Goal: Transaction & Acquisition: Purchase product/service

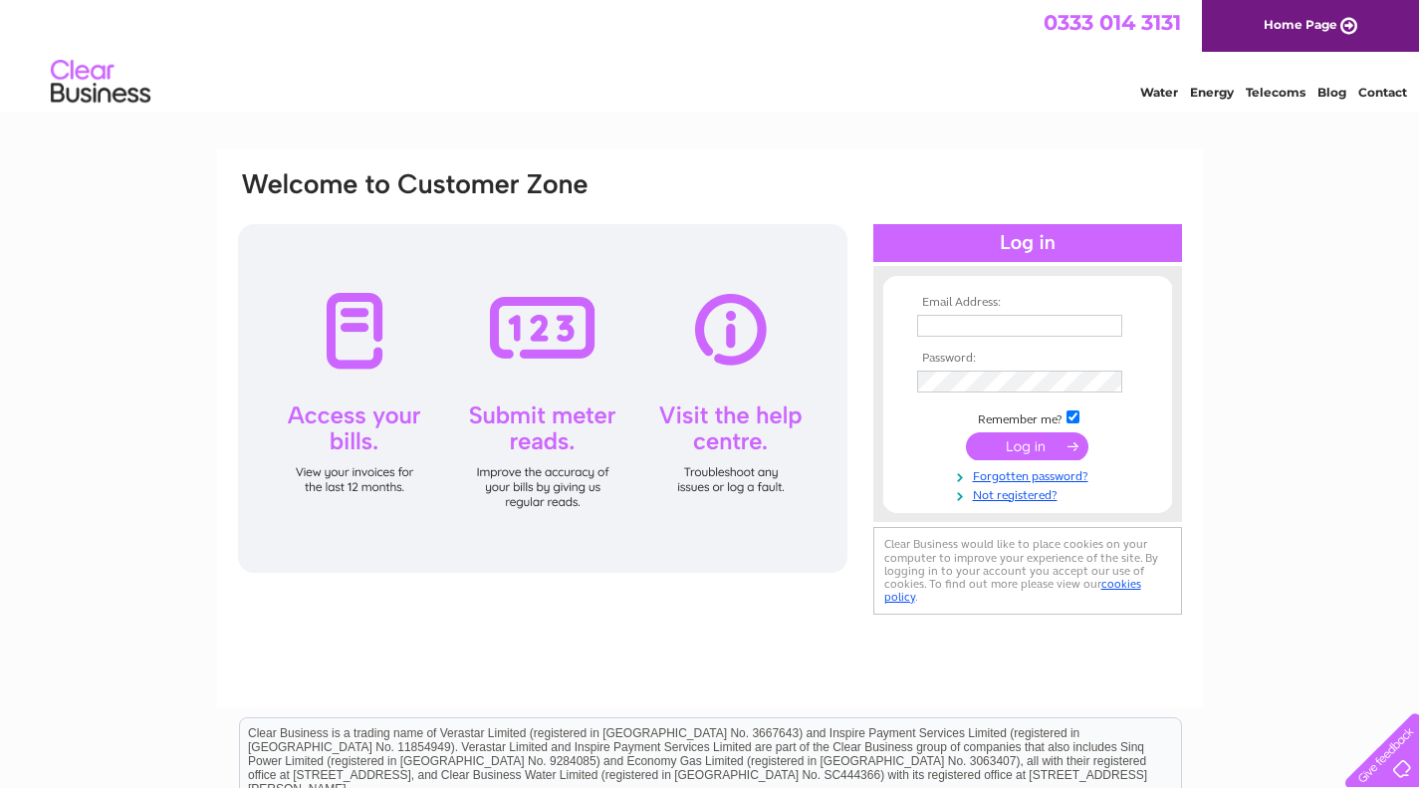
click at [1039, 331] on input "text" at bounding box center [1019, 326] width 205 height 22
type input "[EMAIL_ADDRESS][DOMAIN_NAME]"
click at [1027, 451] on input "submit" at bounding box center [1027, 446] width 122 height 28
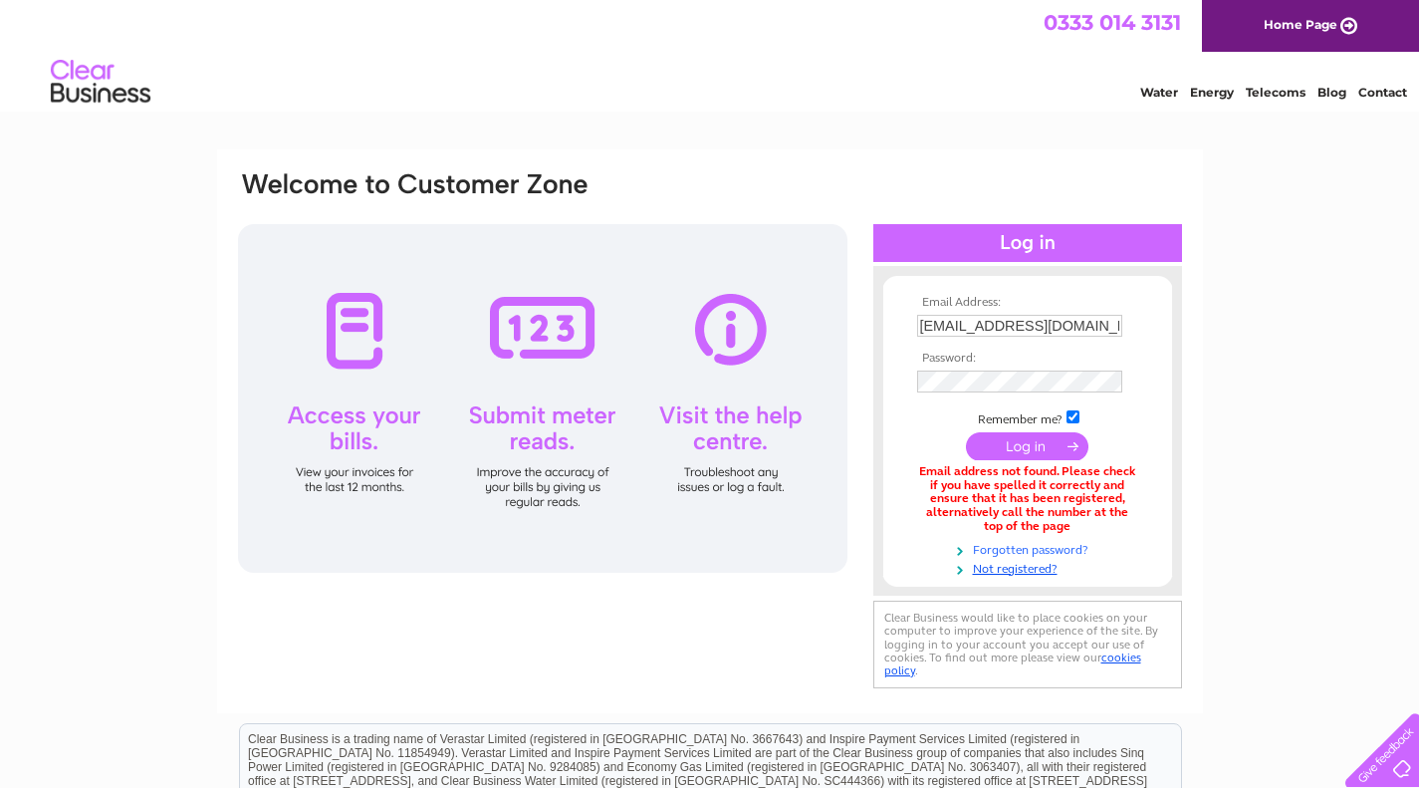
click at [1026, 551] on link "Forgotten password?" at bounding box center [1030, 548] width 226 height 19
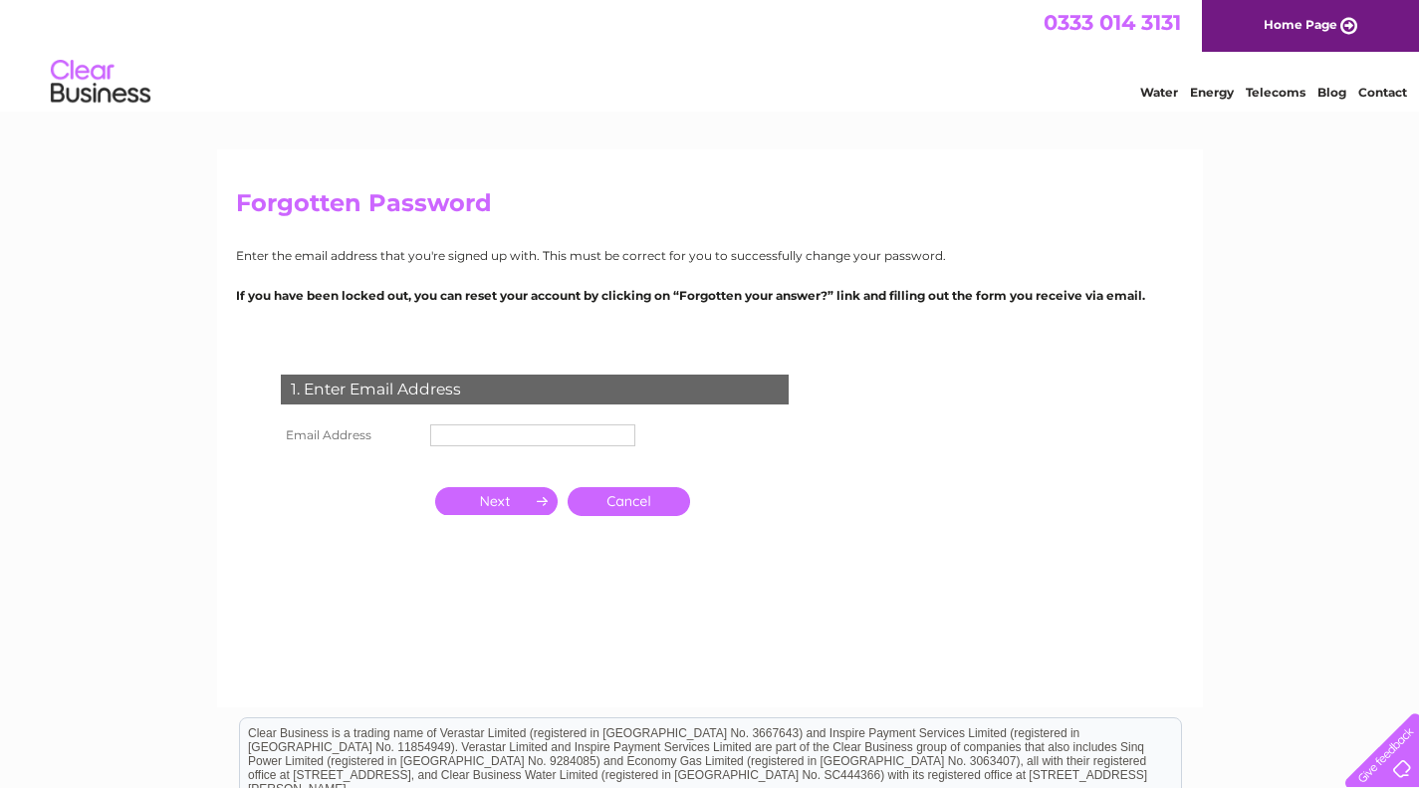
click at [458, 430] on input "text" at bounding box center [532, 435] width 205 height 22
click at [483, 511] on input "button" at bounding box center [496, 501] width 122 height 28
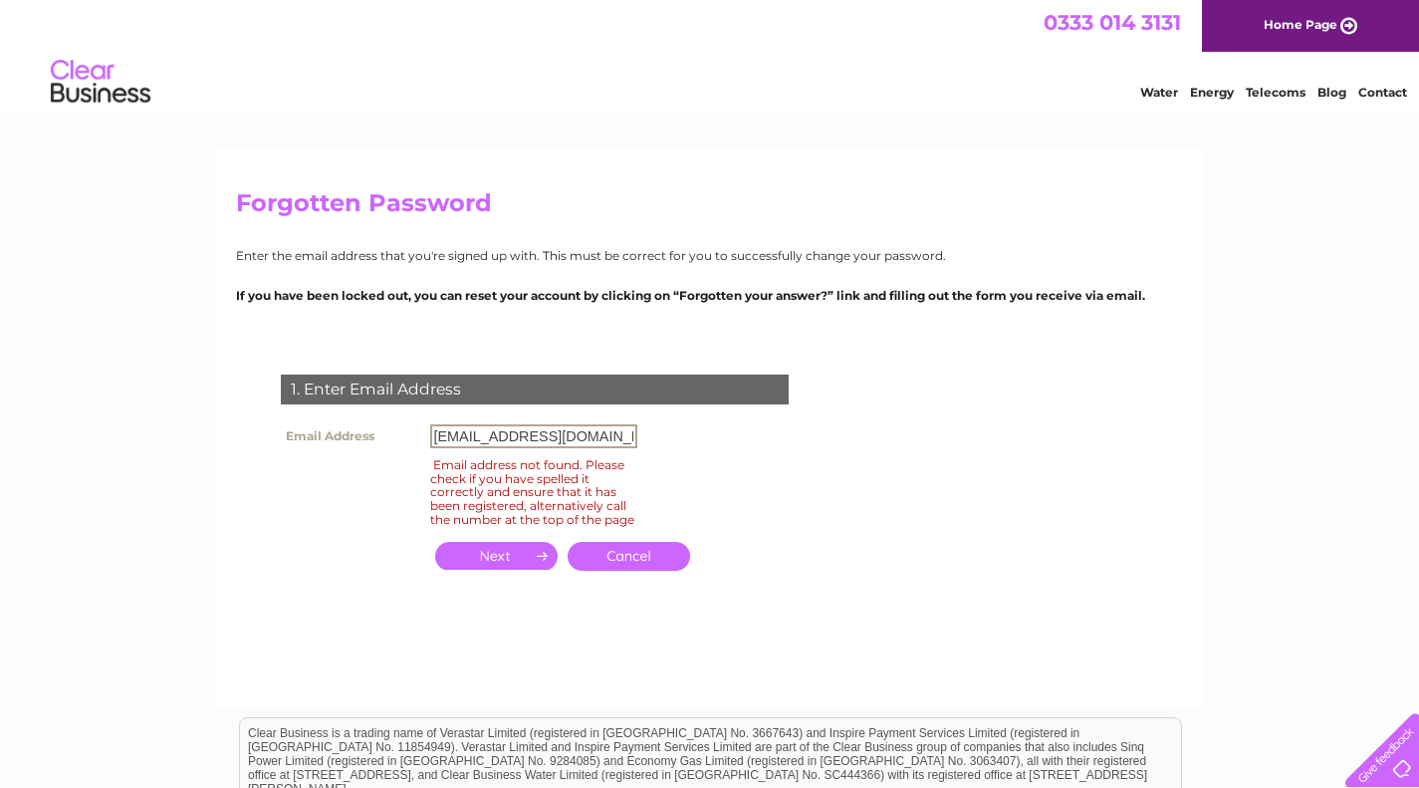
drag, startPoint x: 475, startPoint y: 434, endPoint x: 395, endPoint y: 444, distance: 80.3
click at [395, 444] on tr "Email Address [EMAIL_ADDRESS][DOMAIN_NAME]" at bounding box center [459, 436] width 366 height 34
click at [494, 570] on input "button" at bounding box center [496, 556] width 122 height 28
drag, startPoint x: 454, startPoint y: 439, endPoint x: 434, endPoint y: 436, distance: 20.1
click at [434, 436] on input "ruth@newbeginnings-nurseries.co.uk" at bounding box center [533, 436] width 207 height 24
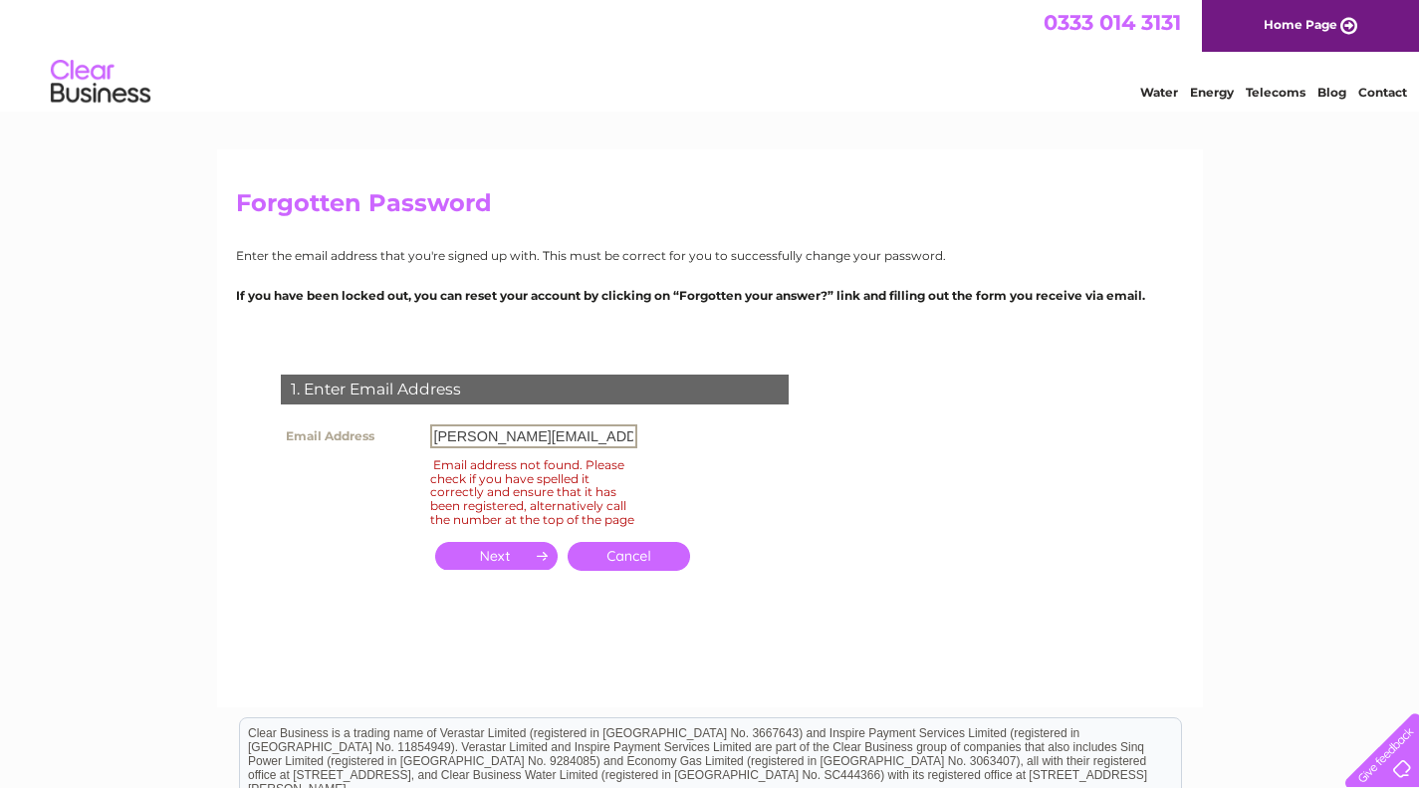
type input "larabap@yahoo.com"
click at [485, 568] on input "button" at bounding box center [496, 556] width 122 height 28
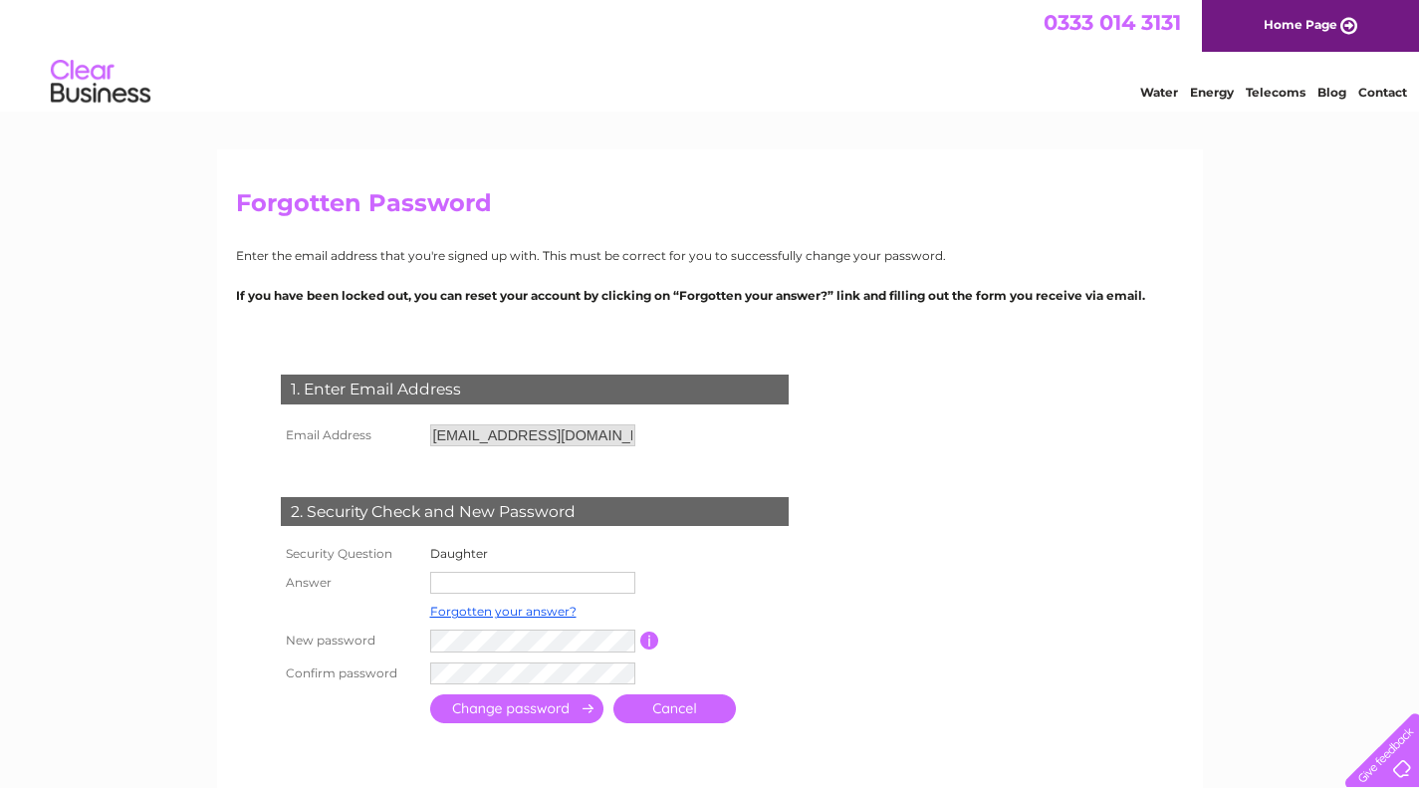
click at [485, 581] on input "text" at bounding box center [532, 583] width 205 height 22
type input "Chidubem"
click at [518, 726] on td at bounding box center [516, 710] width 183 height 39
click at [514, 703] on input "submit" at bounding box center [516, 708] width 173 height 29
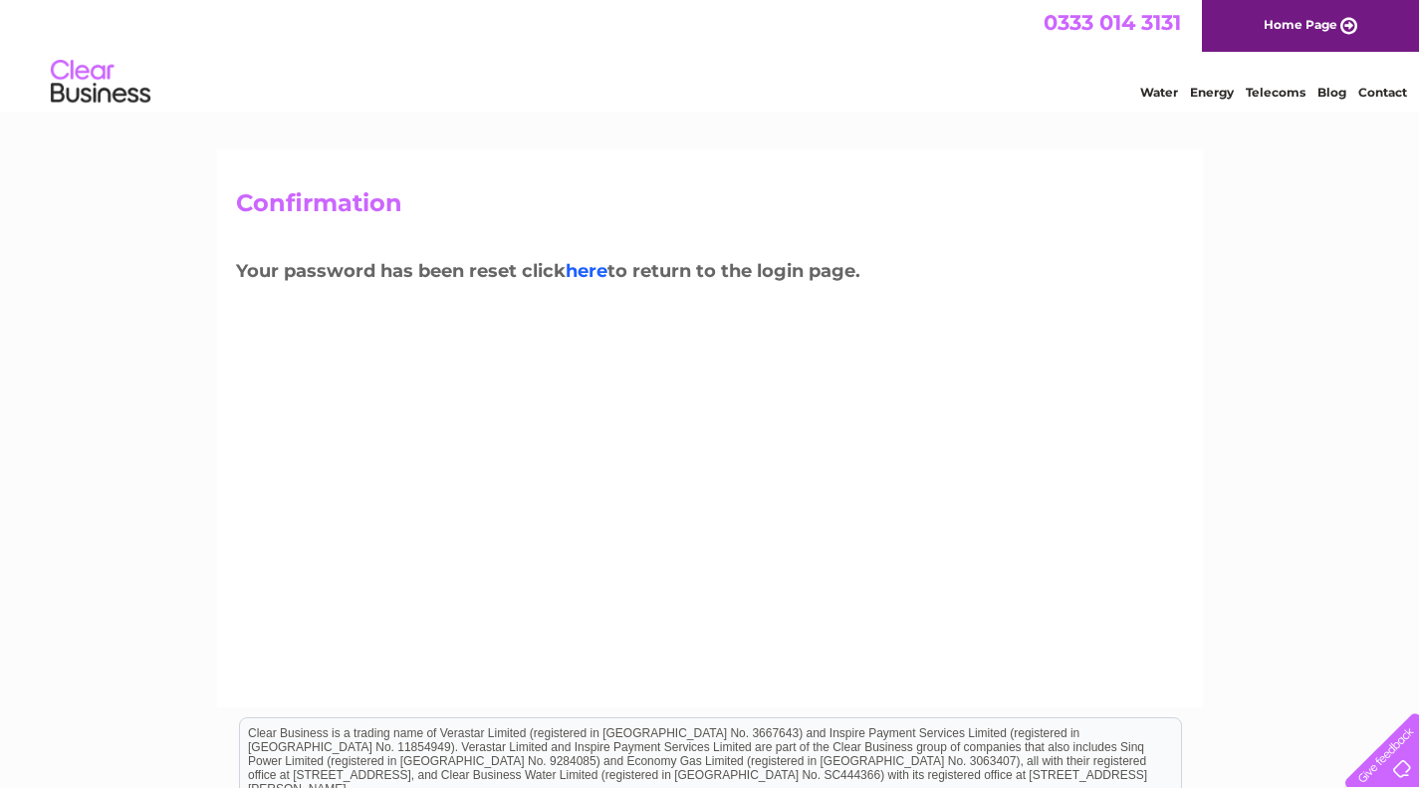
click at [604, 280] on link "here" at bounding box center [587, 271] width 42 height 22
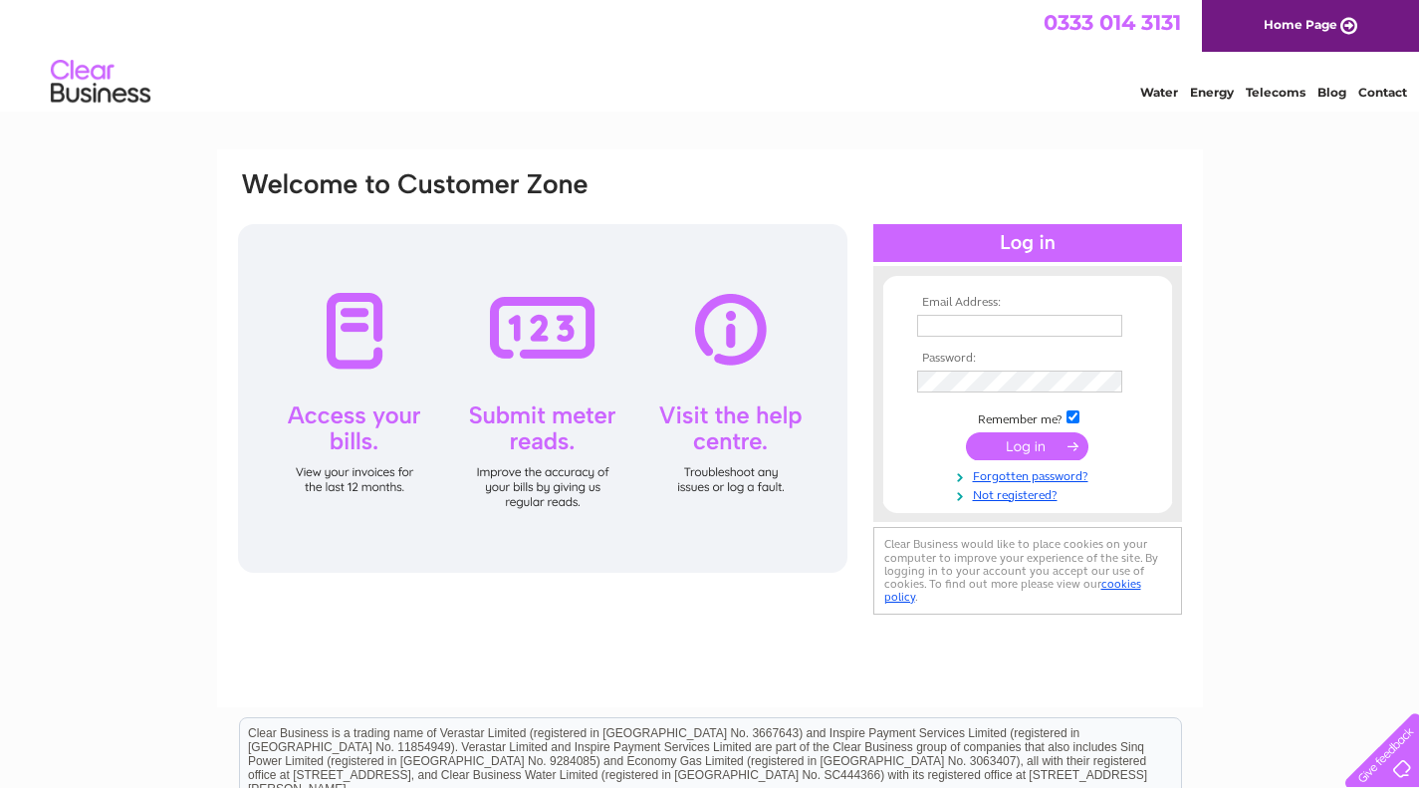
click at [927, 326] on input "text" at bounding box center [1019, 326] width 205 height 22
type input "larabap@yahoo.com"
click at [1022, 451] on input "submit" at bounding box center [1027, 446] width 122 height 28
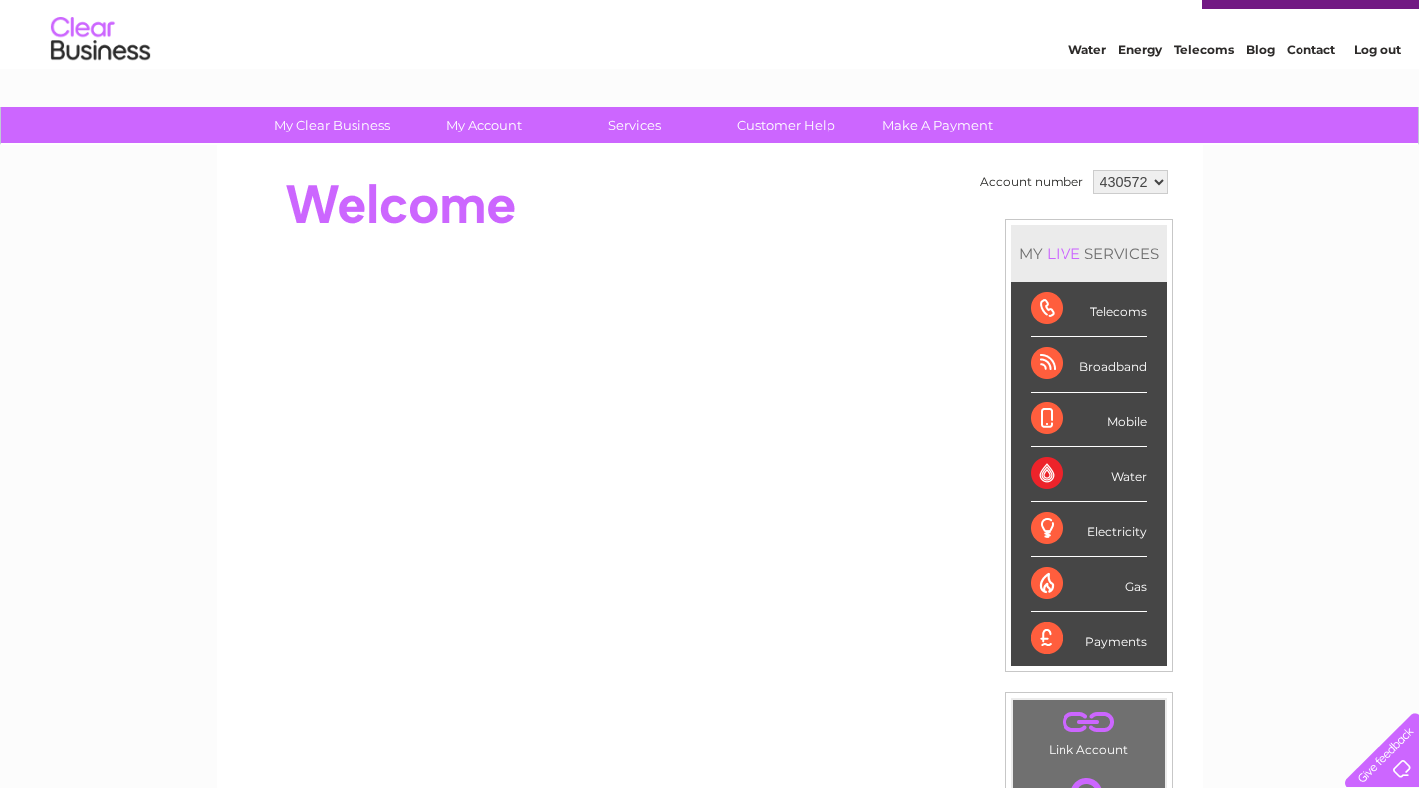
scroll to position [45, 0]
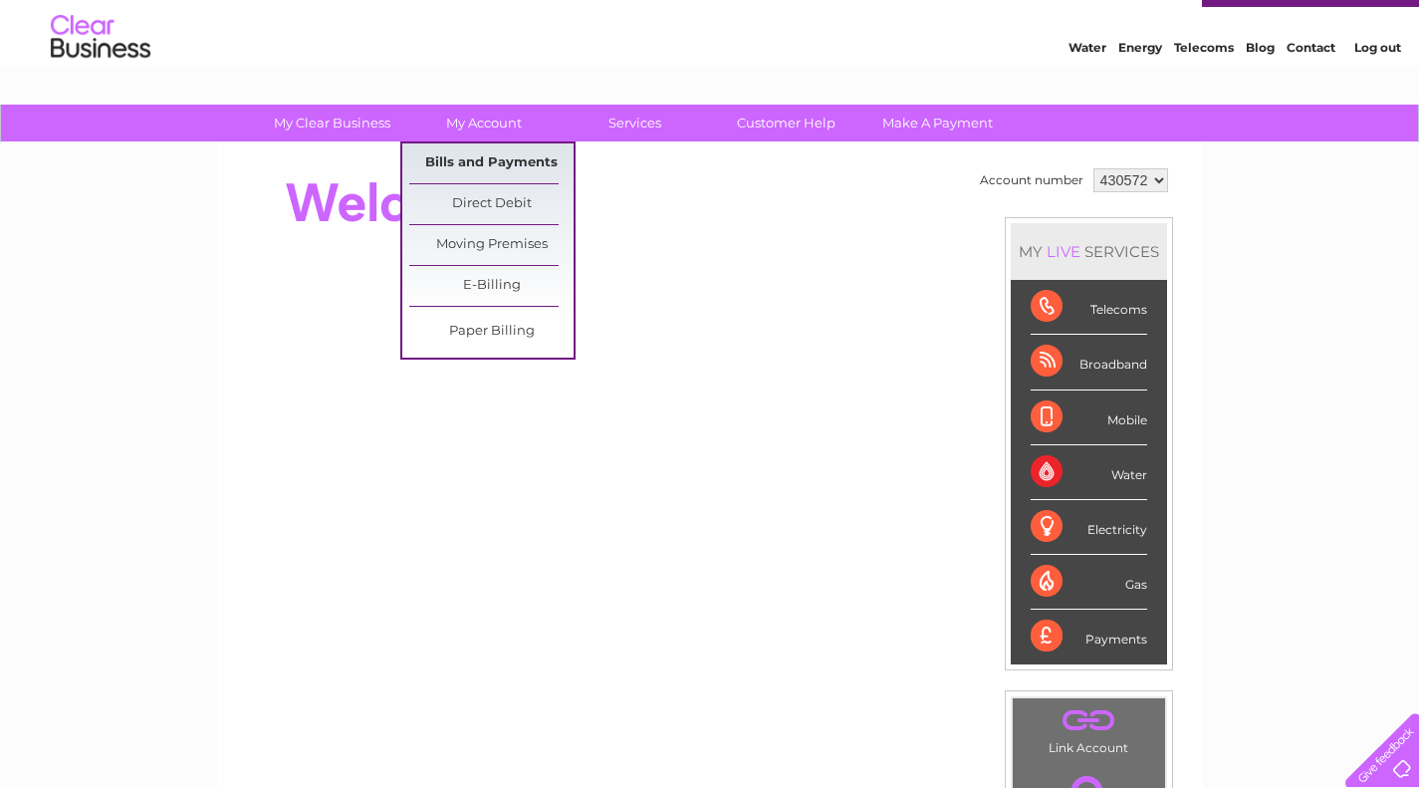
click at [494, 161] on link "Bills and Payments" at bounding box center [491, 163] width 164 height 40
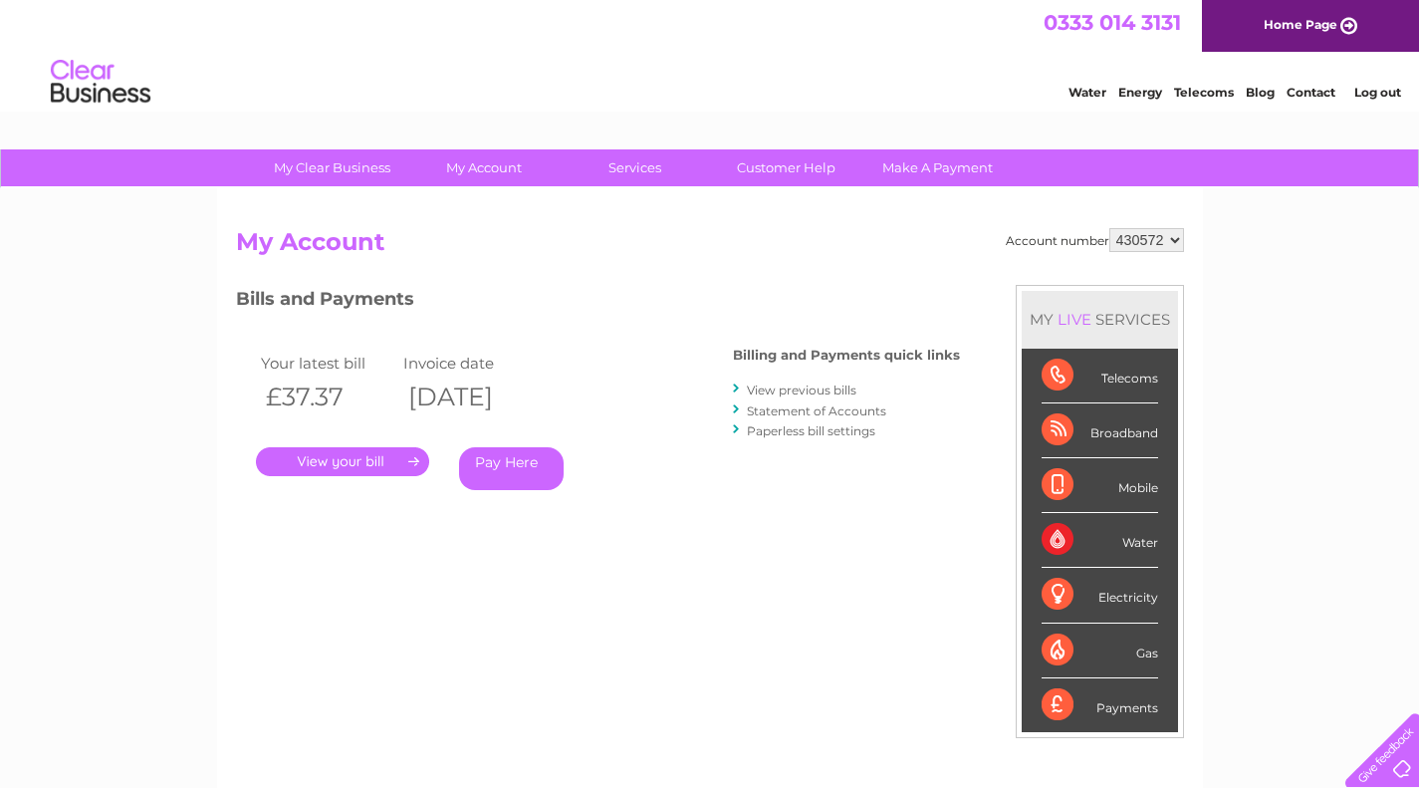
click at [492, 464] on link "Pay Here" at bounding box center [511, 468] width 105 height 43
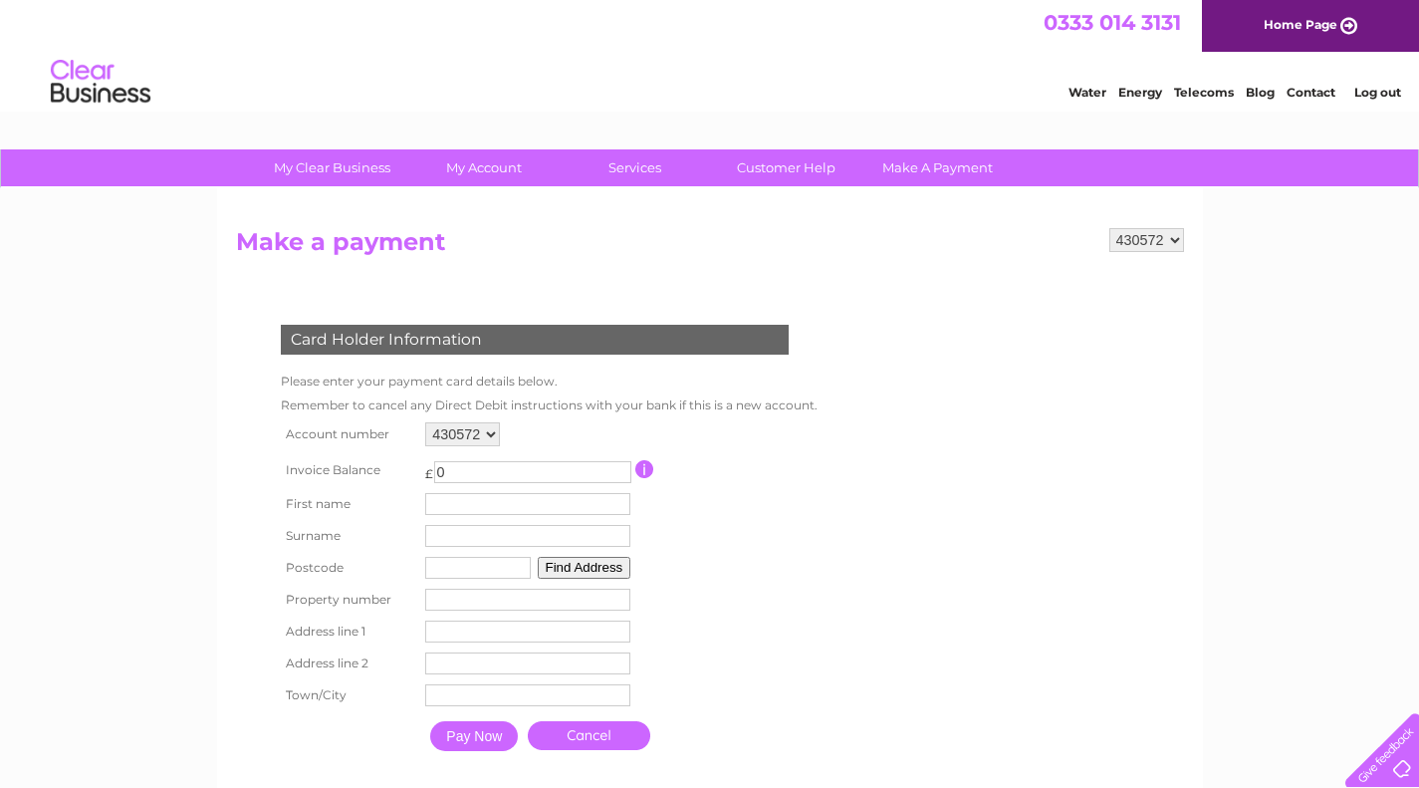
drag, startPoint x: 0, startPoint y: 0, endPoint x: 411, endPoint y: 469, distance: 623.8
click at [411, 469] on tr "Invoice Balance £ 0 This payment facility permits payment of the full outstandi…" at bounding box center [545, 469] width 538 height 37
type input "37"
drag, startPoint x: 568, startPoint y: 572, endPoint x: 542, endPoint y: 575, distance: 26.1
click at [542, 575] on button "Find Address" at bounding box center [585, 568] width 94 height 22
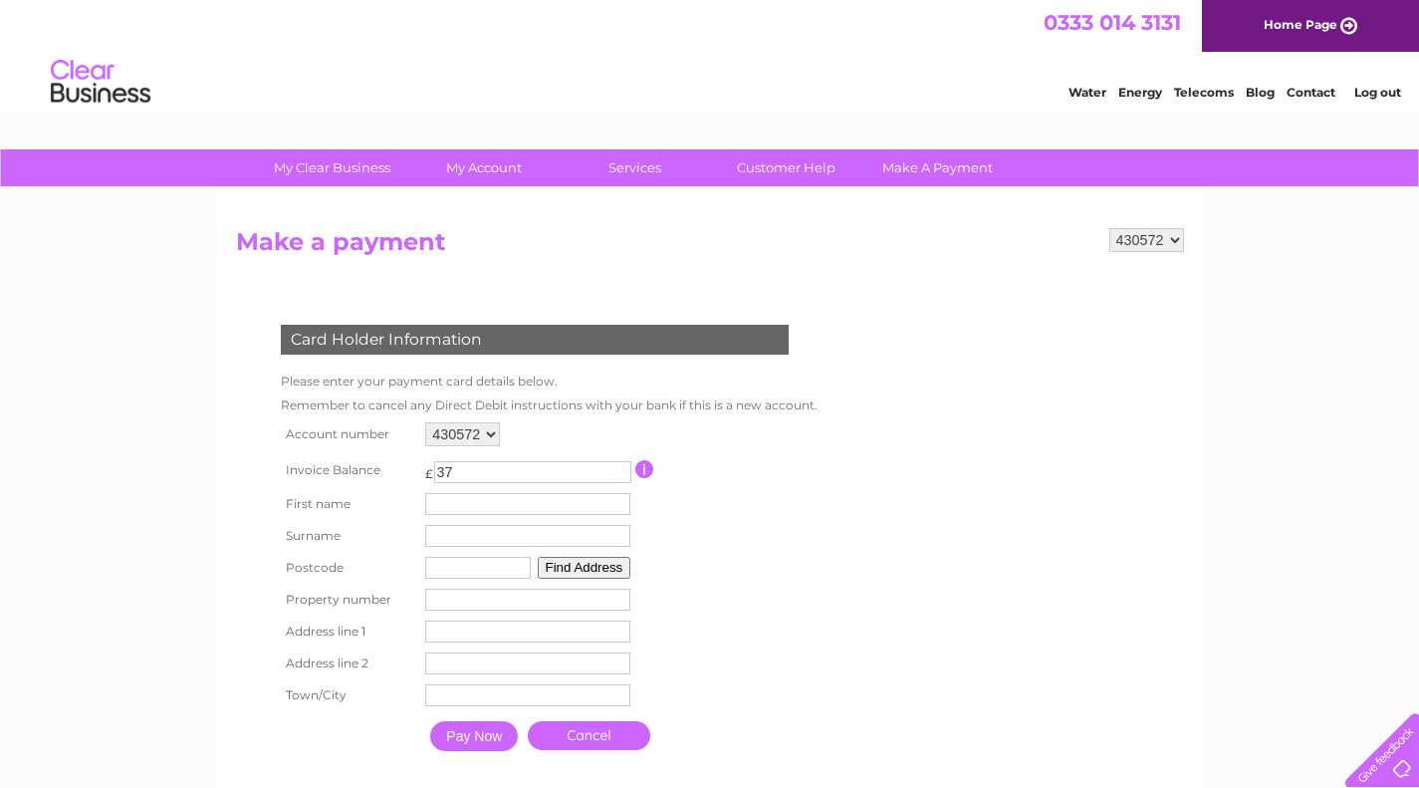
click at [494, 566] on input "text" at bounding box center [478, 568] width 106 height 22
type input "ST6 1EB"
type input "New Beginnings At Burslem"
type input "Moorland"
type input "Stoke-on-Trent"
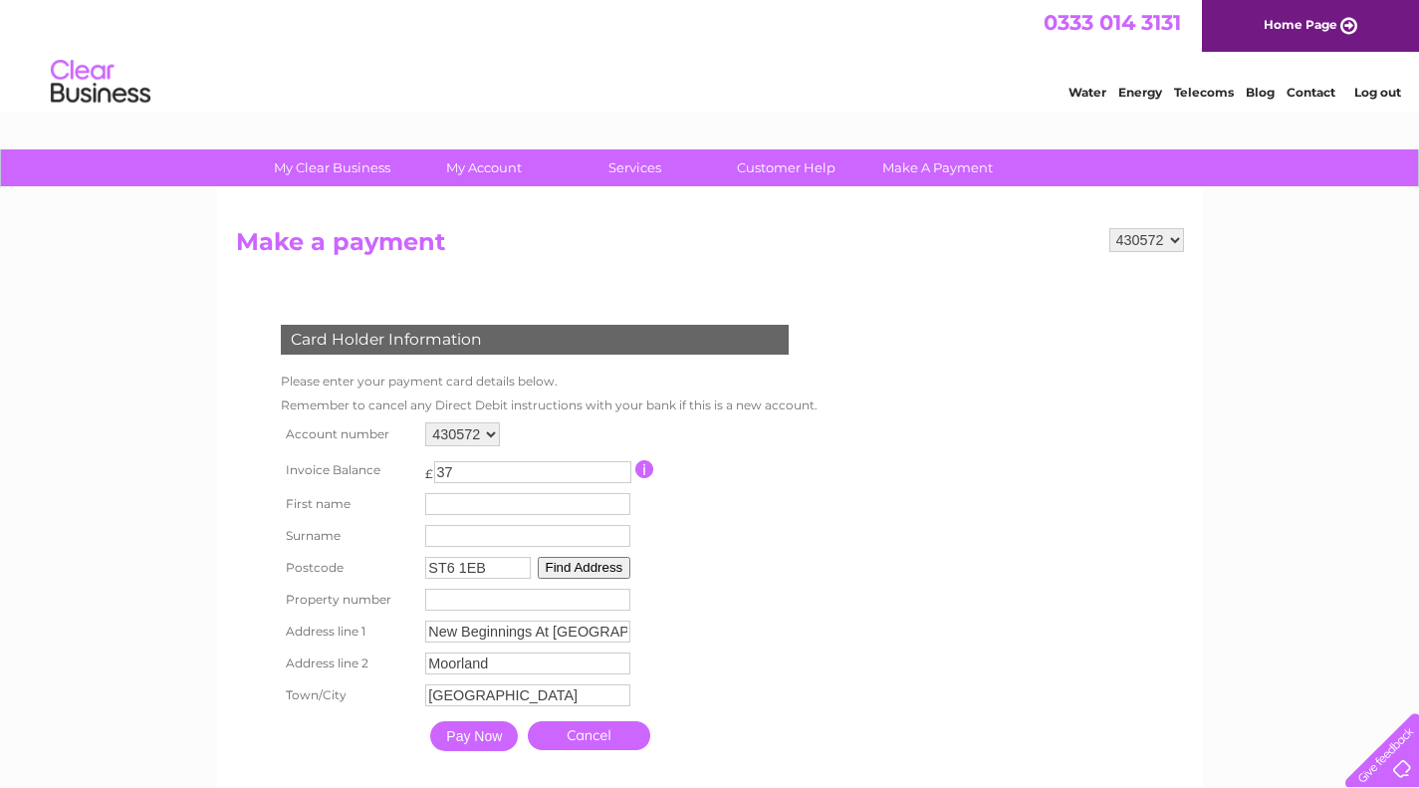
click at [443, 499] on input "text" at bounding box center [527, 504] width 205 height 22
type input "Ruth"
type input "Oseme"
type input "14"
type input "38"
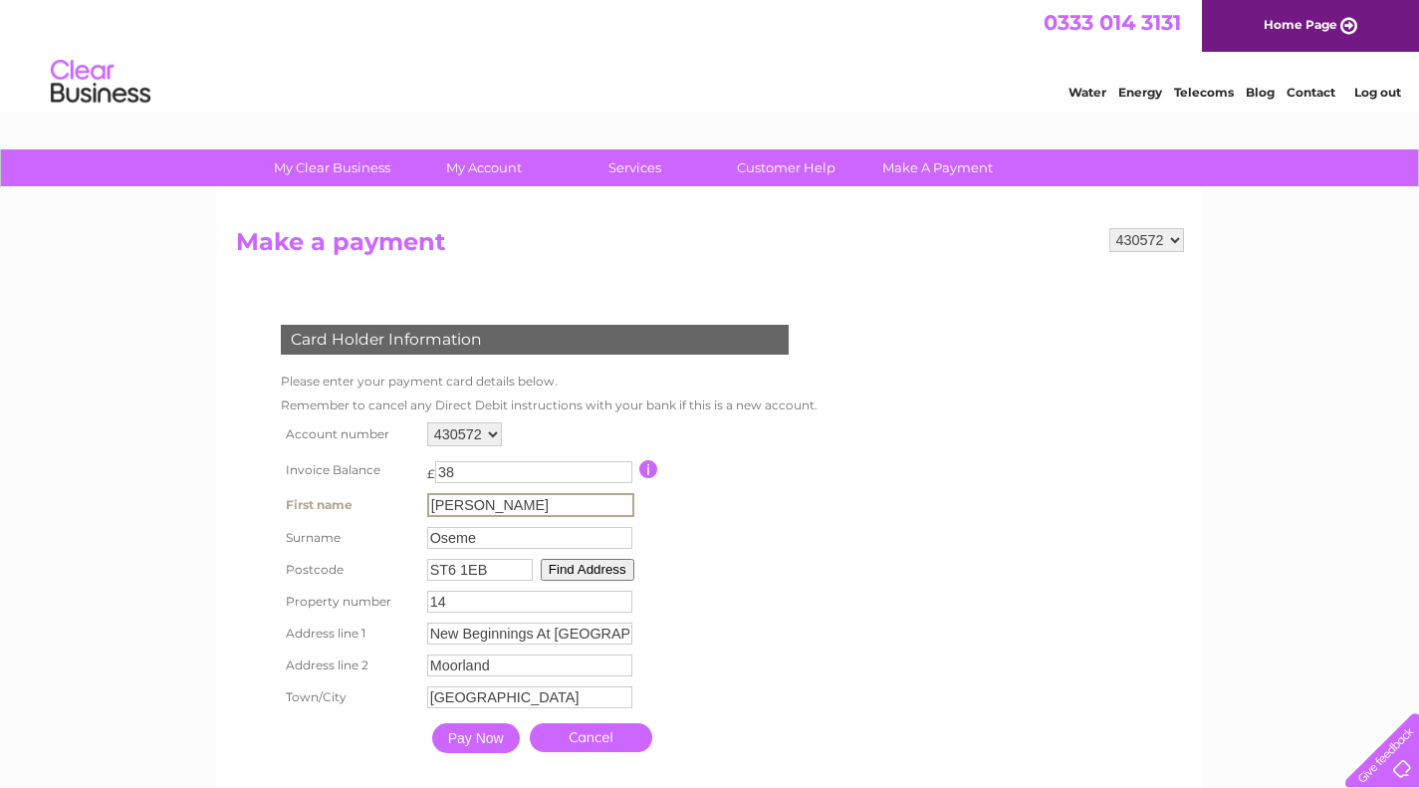
click at [624, 466] on input "38" at bounding box center [533, 472] width 197 height 22
click at [459, 748] on input "Pay Now" at bounding box center [474, 736] width 88 height 30
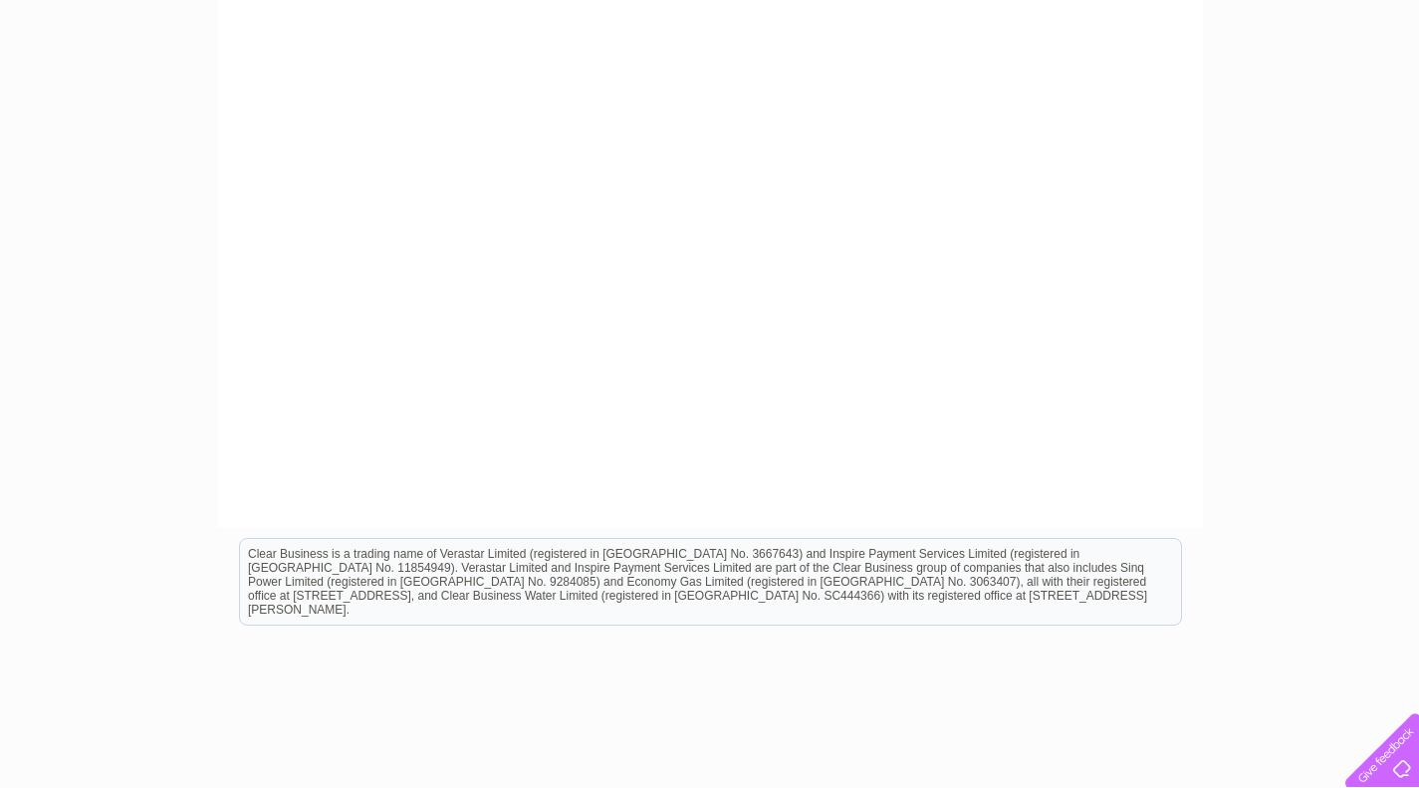
scroll to position [772, 0]
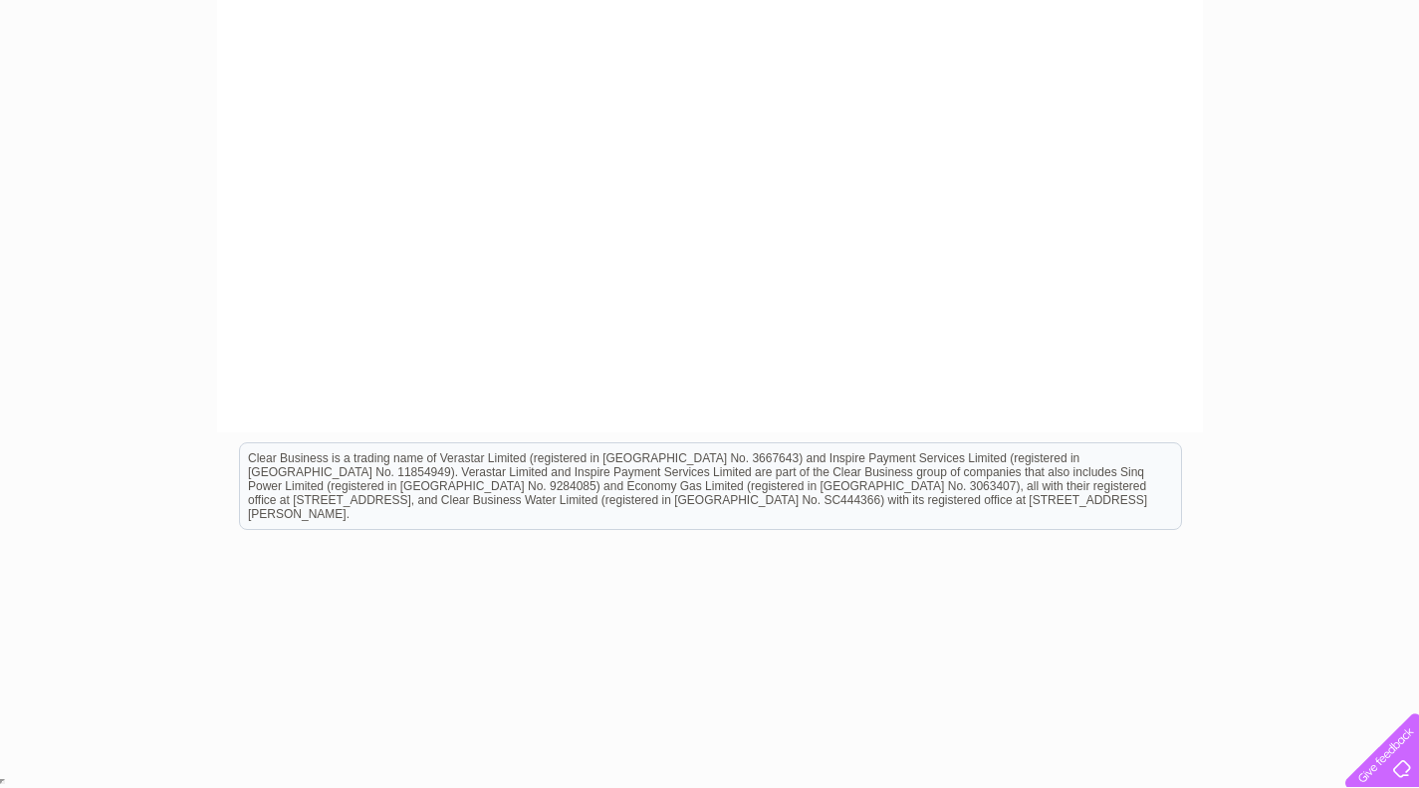
click at [1083, 467] on div "Clear Business is a trading name of Verastar Limited (registered in [GEOGRAPHIC…" at bounding box center [710, 486] width 941 height 86
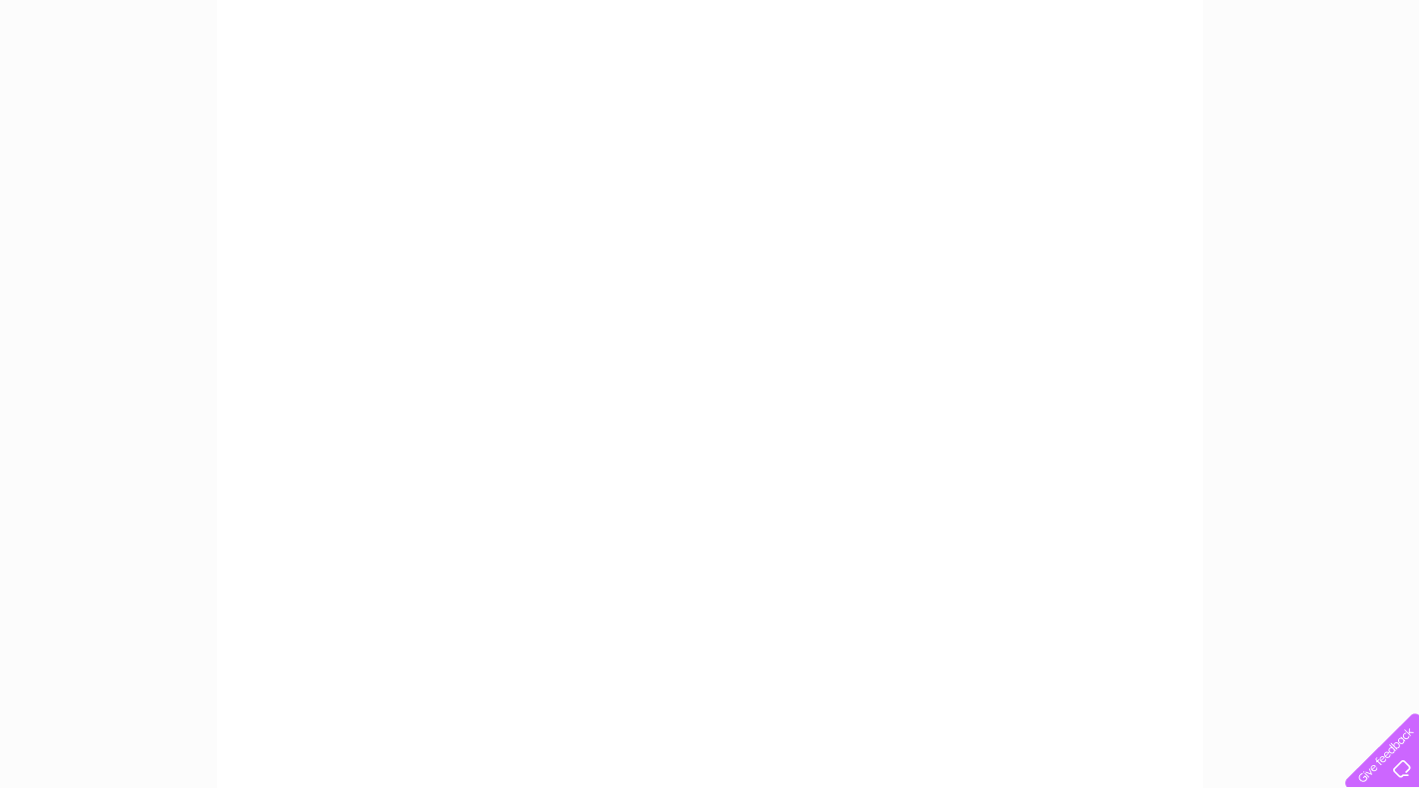
scroll to position [108, 0]
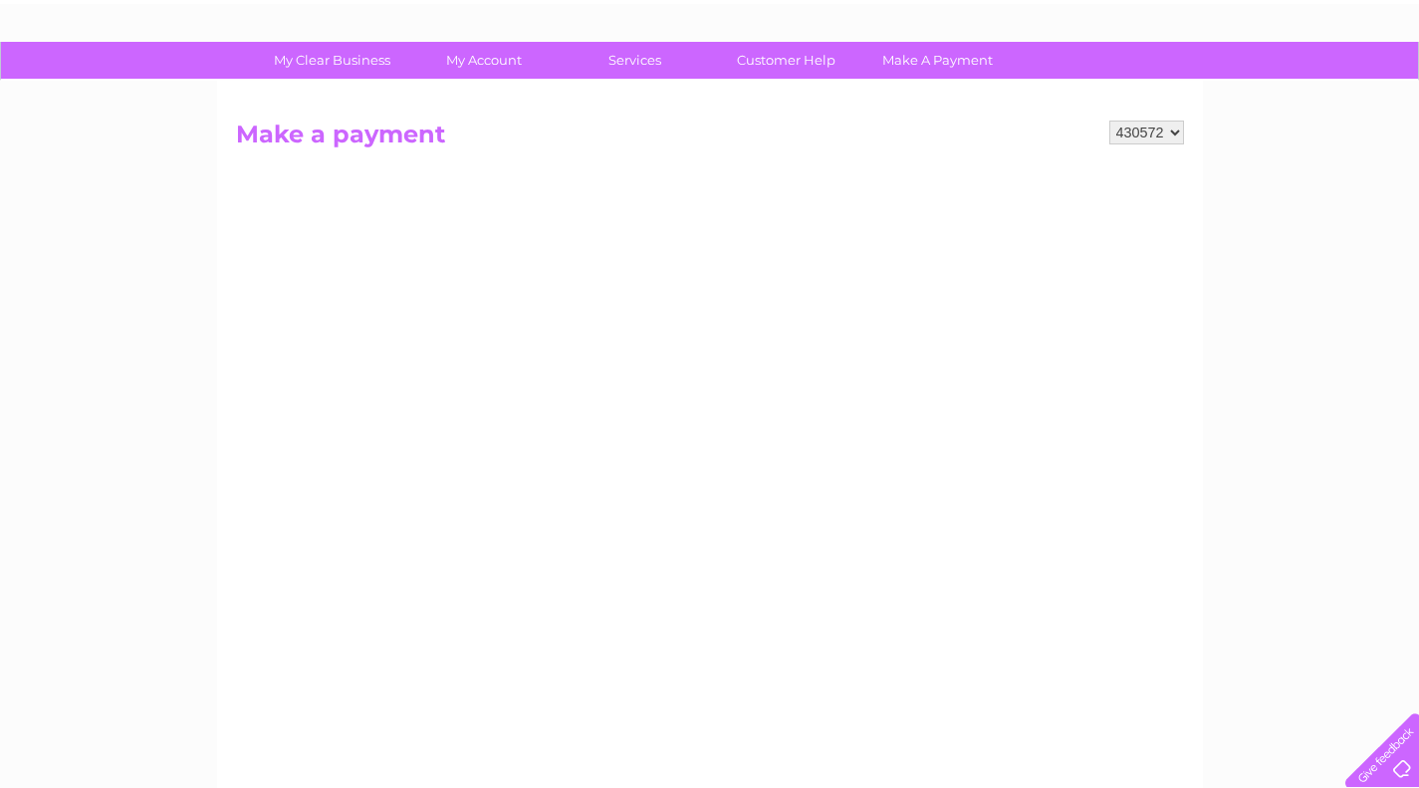
click at [363, 138] on h2 "Make a payment" at bounding box center [710, 139] width 948 height 38
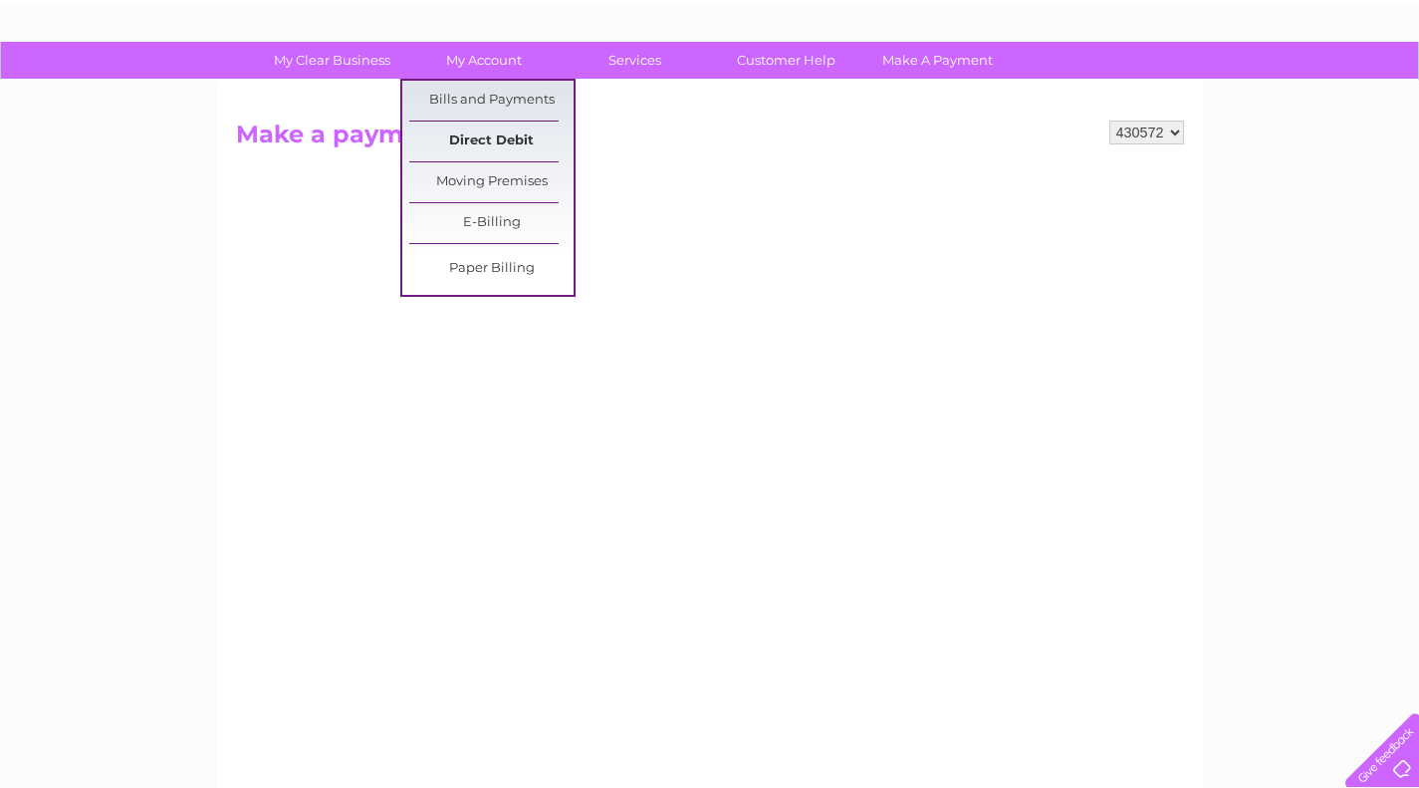
click at [468, 138] on link "Direct Debit" at bounding box center [491, 141] width 164 height 40
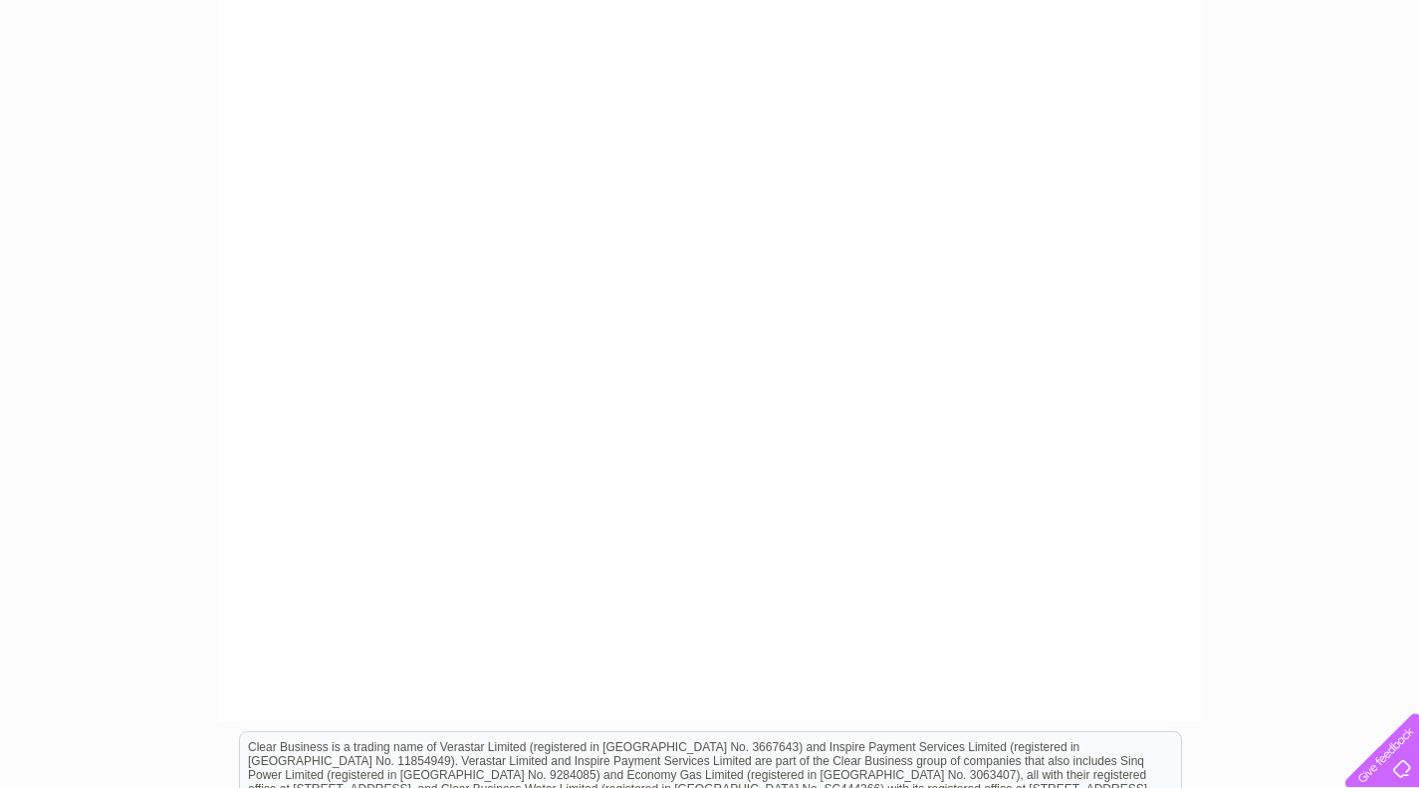
scroll to position [468, 0]
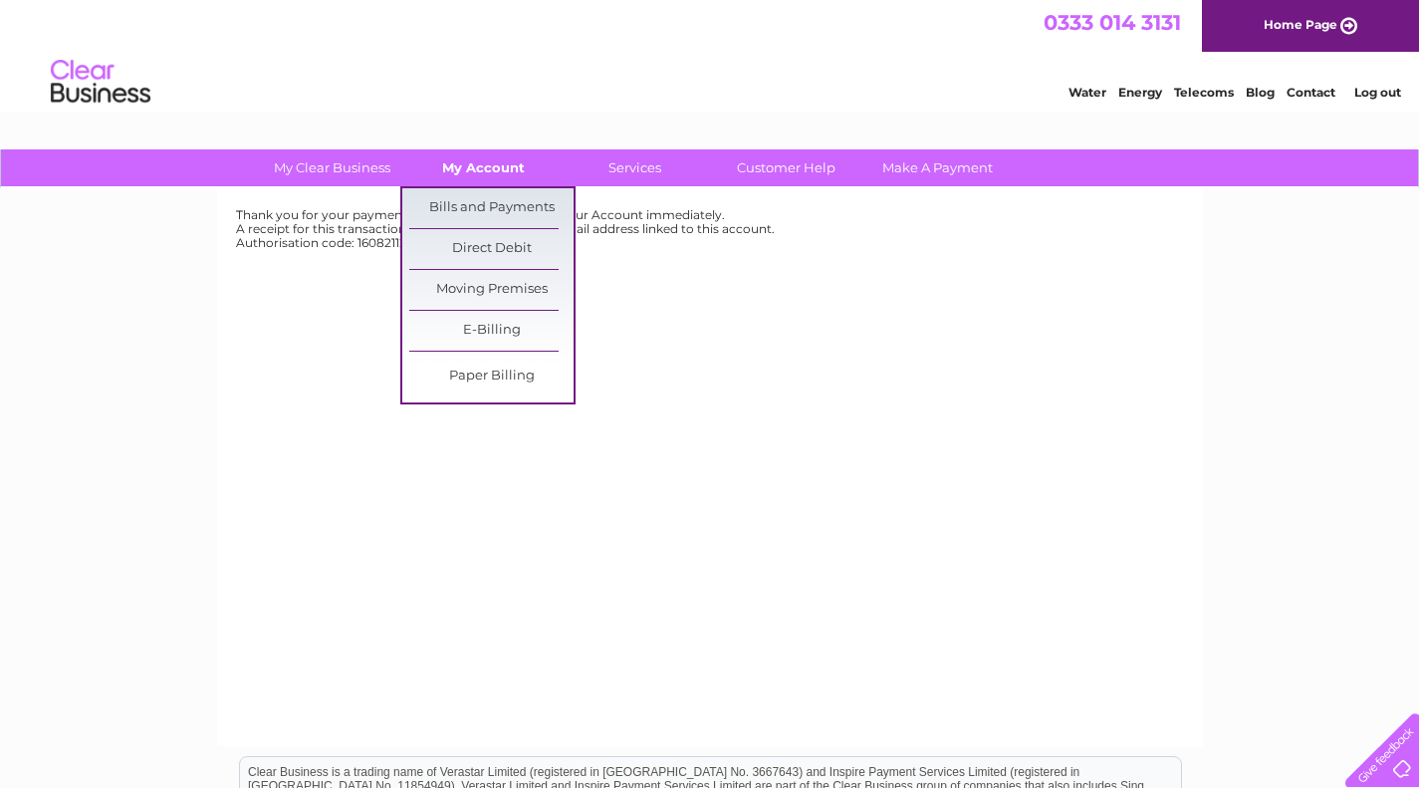
drag, startPoint x: 0, startPoint y: 0, endPoint x: 480, endPoint y: 165, distance: 507.6
click at [480, 165] on link "My Account" at bounding box center [483, 167] width 164 height 37
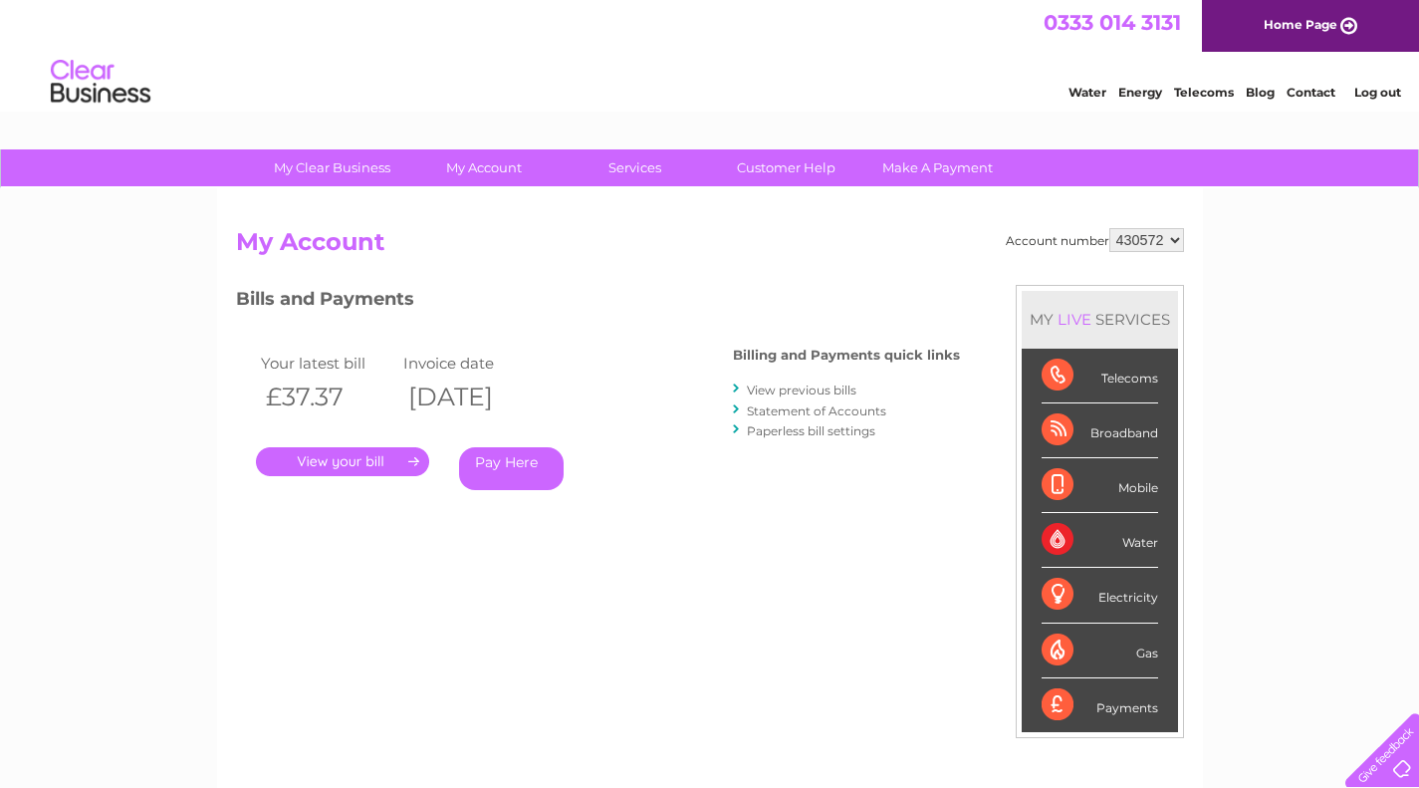
click at [505, 473] on link "Pay Here" at bounding box center [511, 468] width 105 height 43
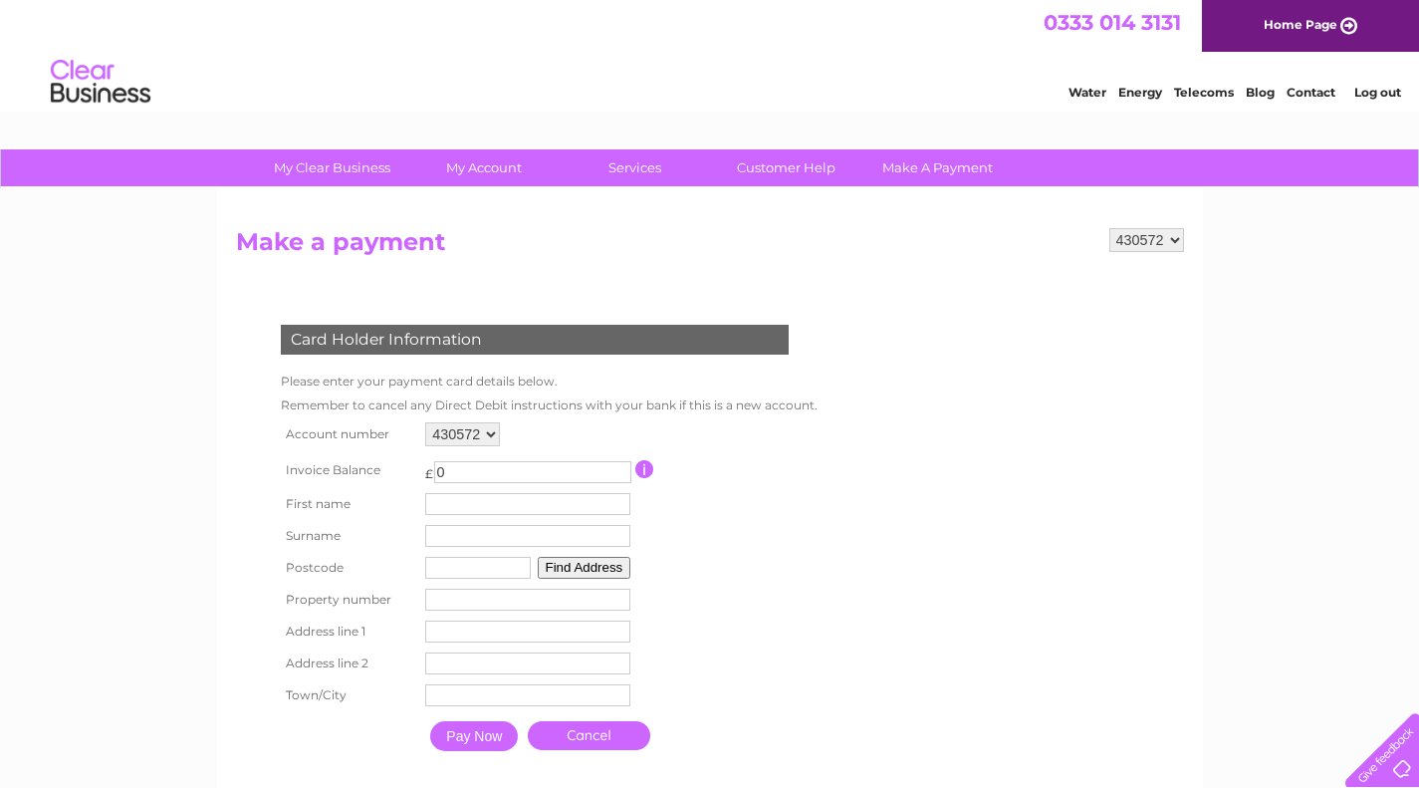
click at [434, 471] on input "0" at bounding box center [532, 472] width 197 height 22
type input "100"
click at [485, 573] on input "text" at bounding box center [478, 568] width 106 height 22
type input "ST6 1EB"
type input "New Beginnings At [GEOGRAPHIC_DATA]"
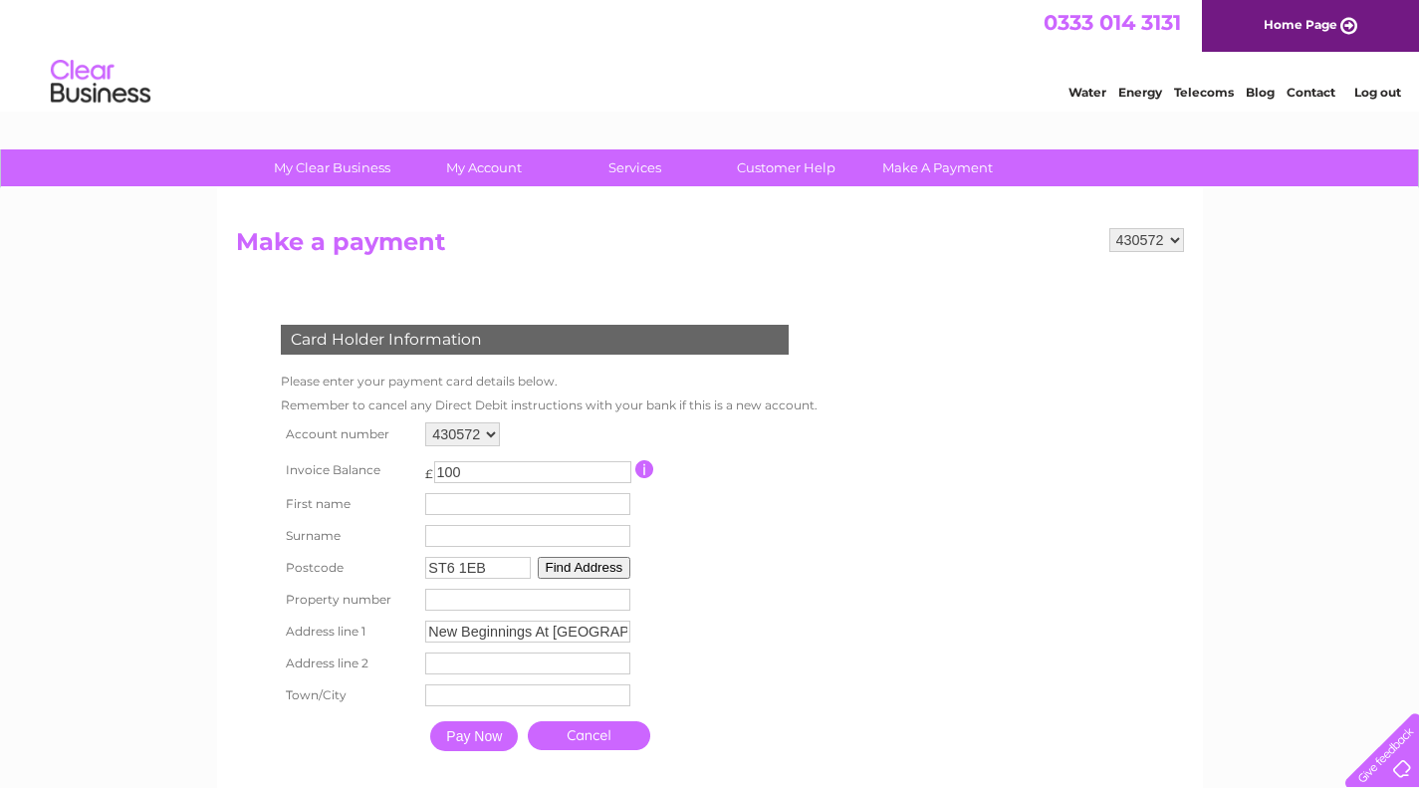
type input "Moorland"
type input "[GEOGRAPHIC_DATA]"
click at [497, 504] on input "text" at bounding box center [527, 504] width 205 height 22
type input "[PERSON_NAME]"
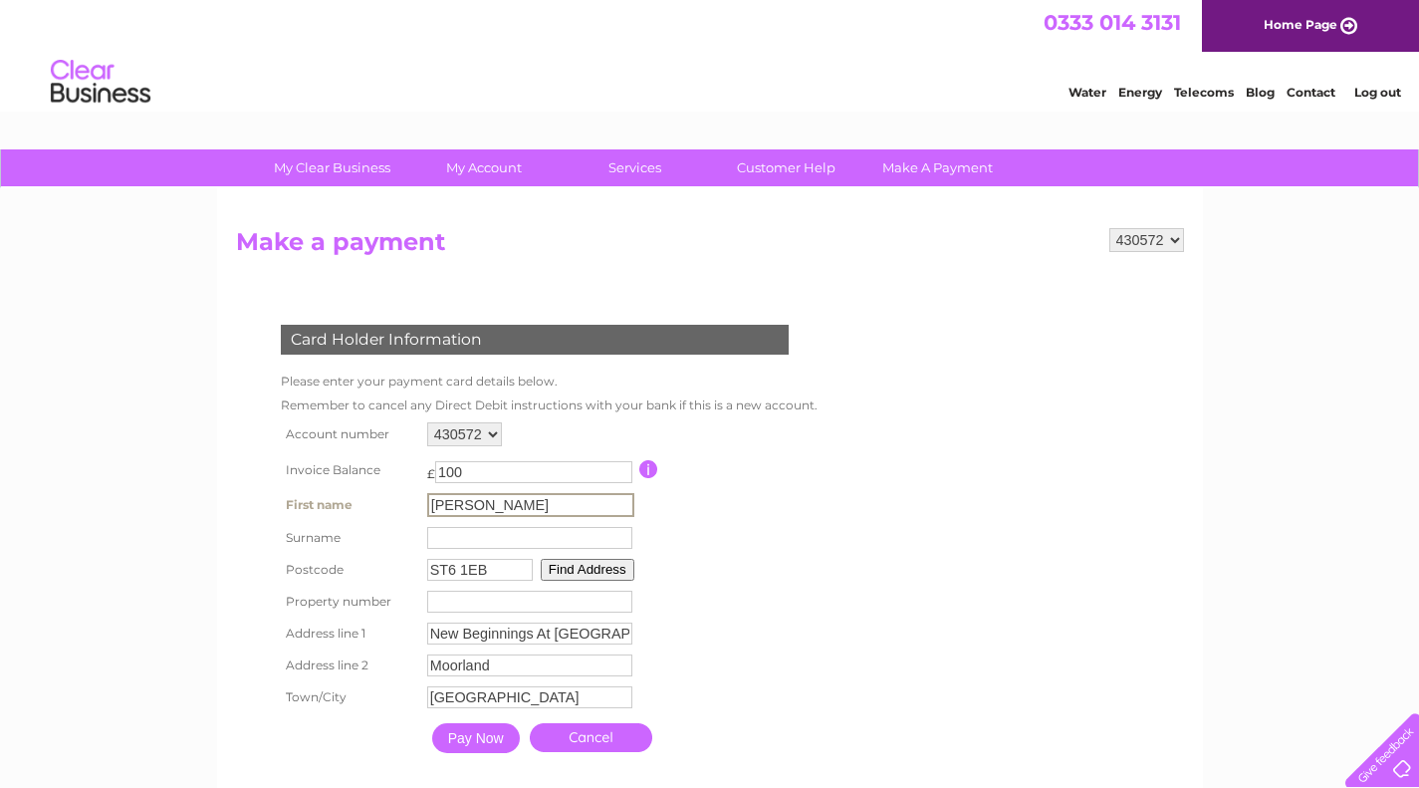
type input "Oseme"
type input "14"
click at [480, 743] on input "Pay Now" at bounding box center [474, 736] width 88 height 30
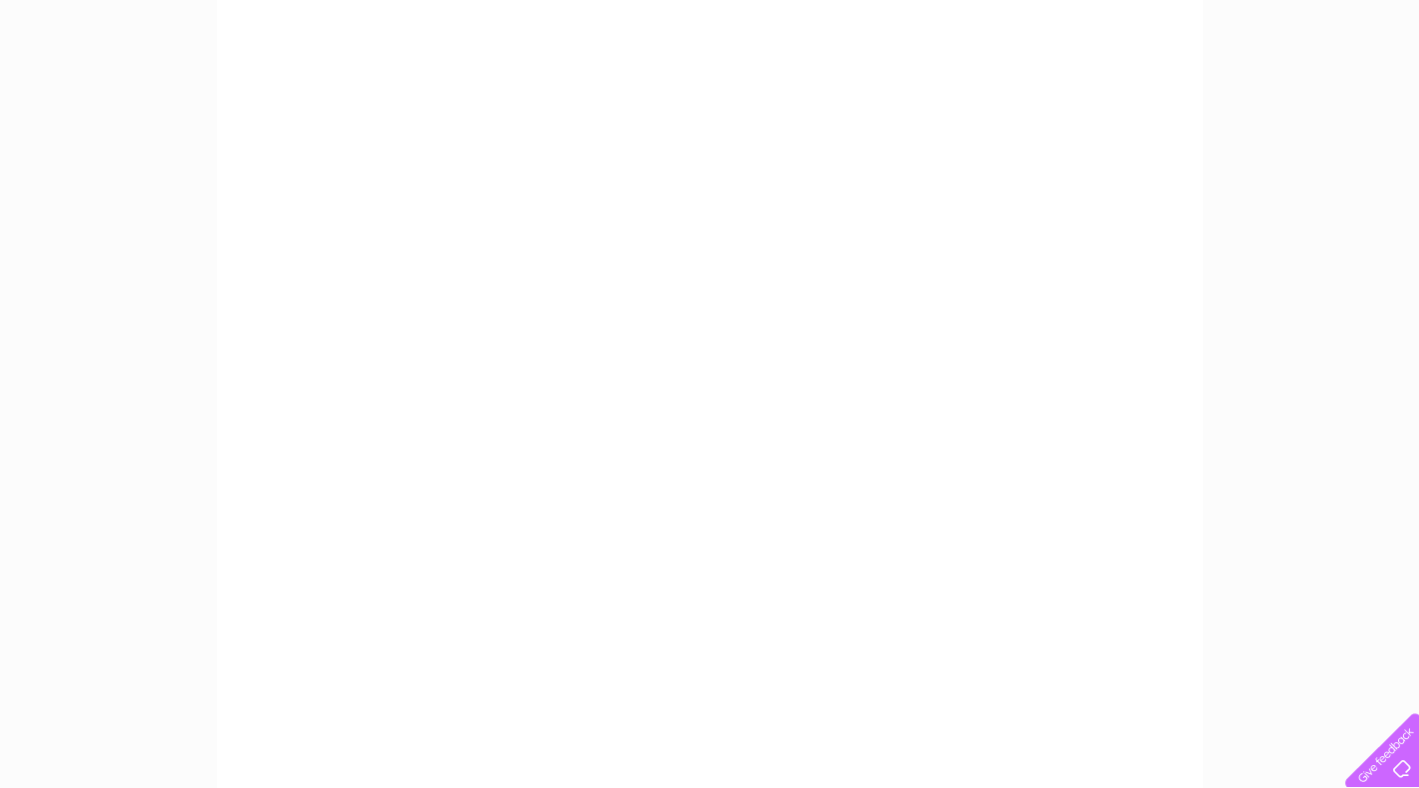
scroll to position [360, 0]
